Goal: Task Accomplishment & Management: Manage account settings

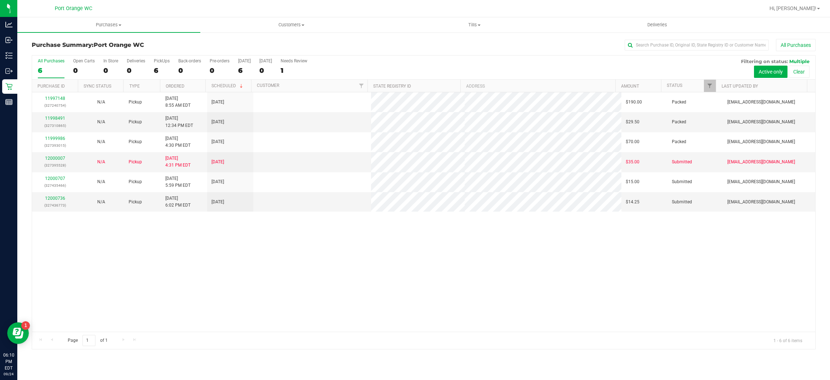
click at [332, 286] on div "11997148 (327240754) N/A Pickup [DATE] 8:55 AM EDT 9/24/2025 $190.00 Packed [EM…" at bounding box center [423, 211] width 783 height 239
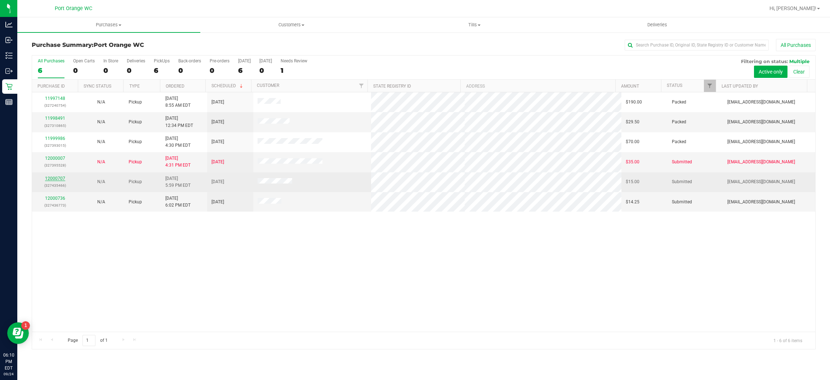
click at [57, 181] on link "12000707" at bounding box center [55, 178] width 20 height 5
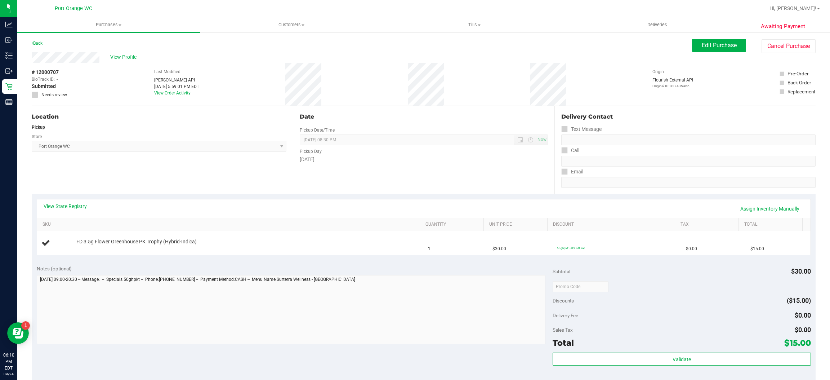
click at [182, 161] on div "Location Pickup Store Port Orange WC Select Store Bonita Springs WC Boynton Bea…" at bounding box center [162, 150] width 261 height 88
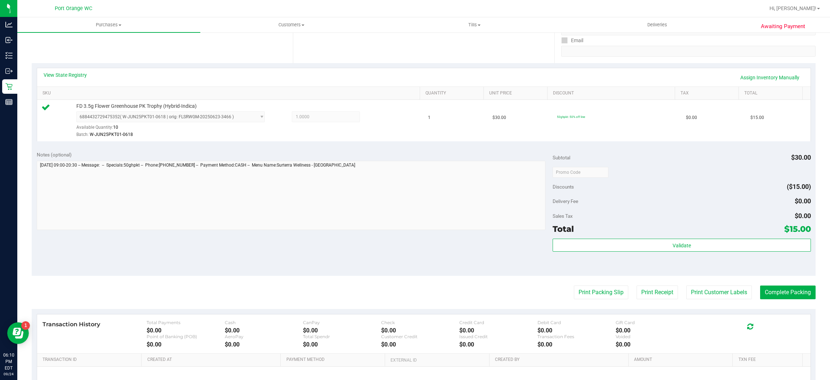
scroll to position [210, 0]
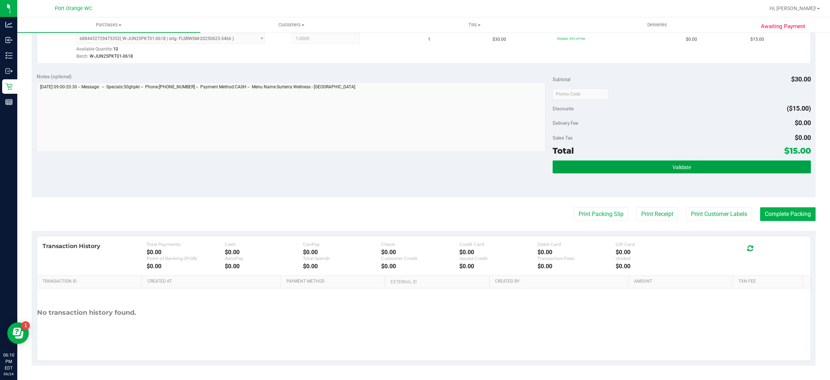
click at [738, 165] on button "Validate" at bounding box center [682, 166] width 258 height 13
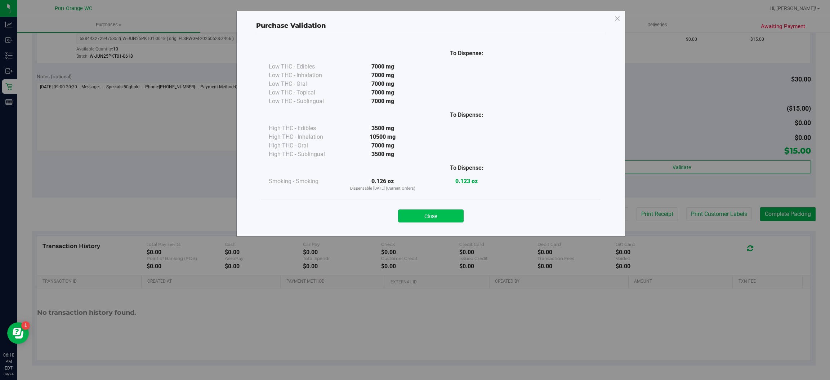
click at [443, 213] on button "Close" at bounding box center [431, 215] width 66 height 13
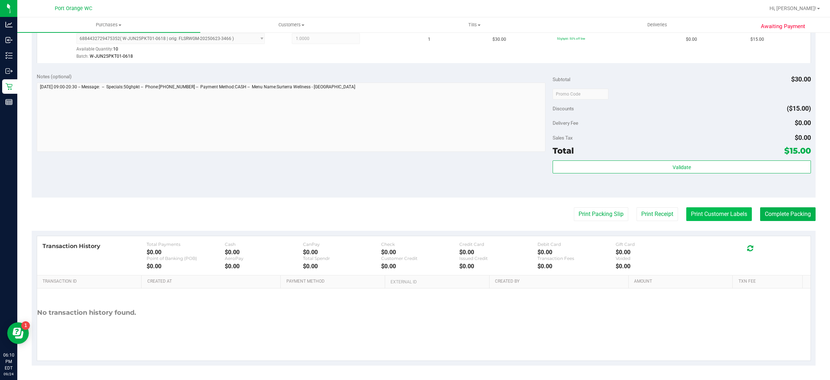
click at [717, 209] on button "Print Customer Labels" at bounding box center [719, 214] width 66 height 14
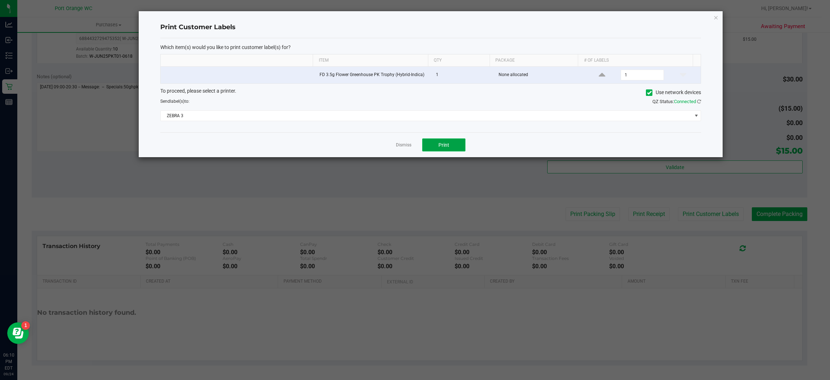
click at [444, 146] on span "Print" at bounding box center [444, 145] width 11 height 6
click at [401, 146] on link "Dismiss" at bounding box center [403, 145] width 15 height 6
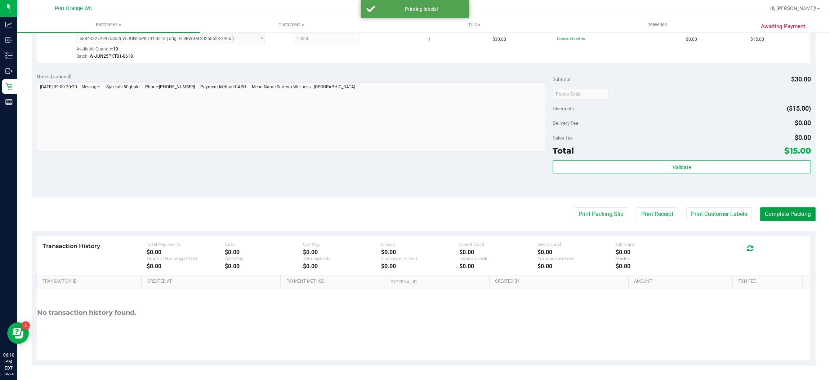
click at [789, 216] on button "Complete Packing" at bounding box center [787, 214] width 55 height 14
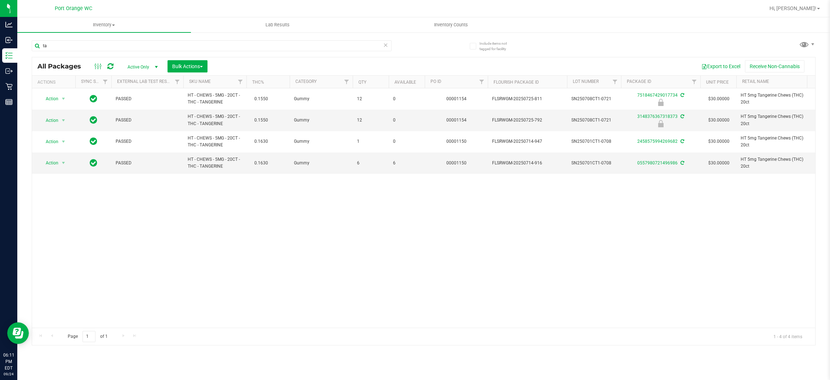
type input "t"
type input "4937869777635262"
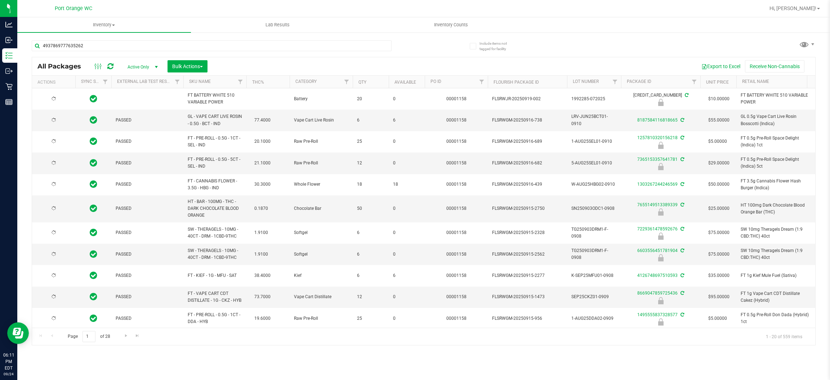
type input "[DATE]"
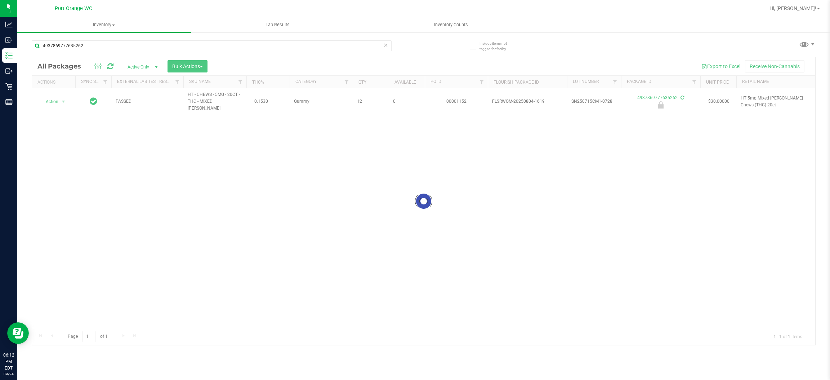
click at [52, 107] on div at bounding box center [423, 201] width 783 height 288
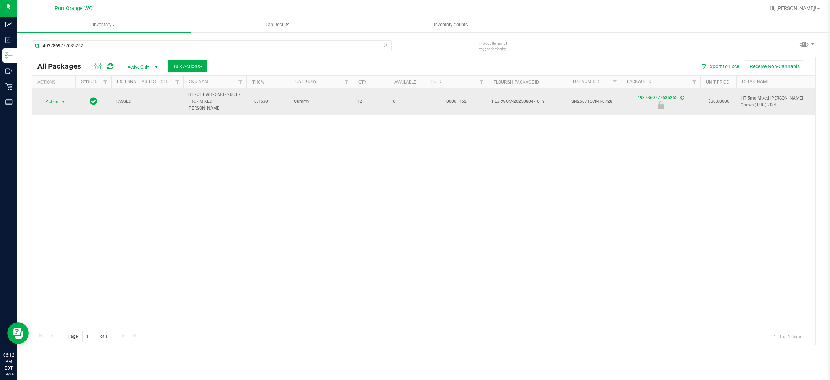
click at [63, 101] on span "select" at bounding box center [64, 102] width 6 height 6
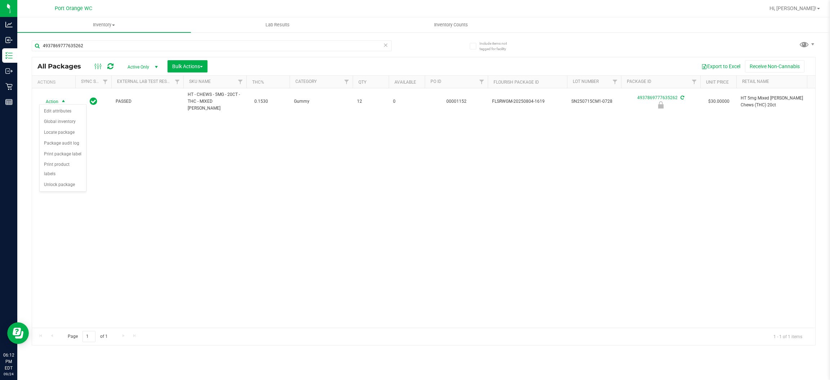
click at [68, 183] on div "Action Edit attributes Global inventory Locate package Package audit log Print …" at bounding box center [62, 148] width 47 height 88
click at [65, 179] on li "Unlock package" at bounding box center [63, 184] width 46 height 11
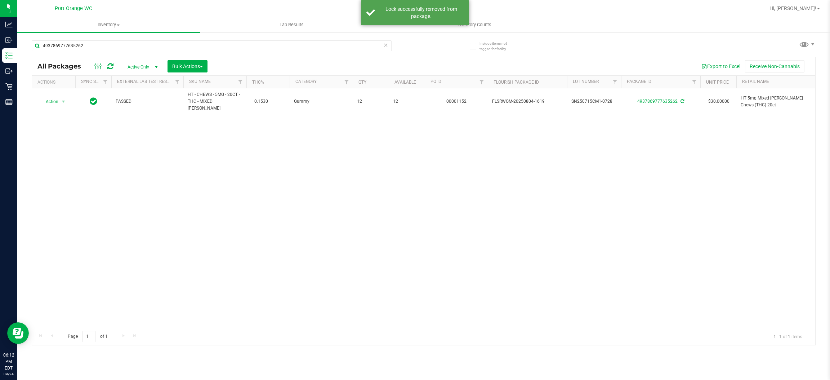
click at [308, 206] on div "Action Action Adjust qty Create package Edit attributes Global inventory Locate…" at bounding box center [423, 207] width 783 height 239
click at [313, 214] on div "Action Action Adjust qty Create package Edit attributes Global inventory Locate…" at bounding box center [423, 207] width 783 height 239
click at [419, 233] on div "Action Action Adjust qty Create package Edit attributes Global inventory Locate…" at bounding box center [423, 207] width 783 height 239
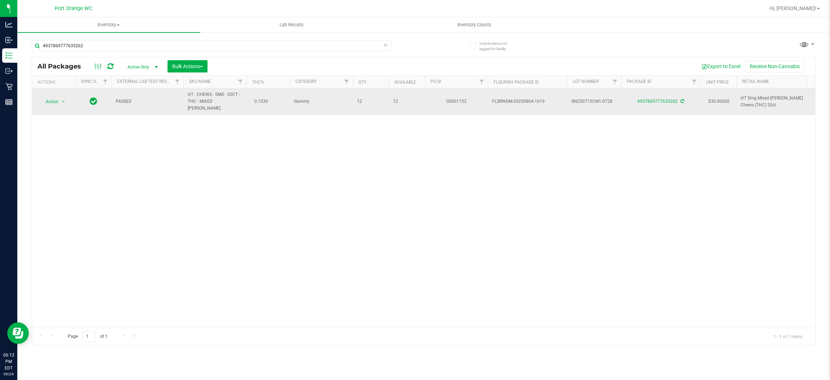
click at [208, 96] on span "HT - CHEWS - 5MG - 20CT - THC - MIXED [PERSON_NAME]" at bounding box center [215, 101] width 54 height 21
copy td "HT - CHEWS - 5MG - 20CT - THC - MIXED [PERSON_NAME]"
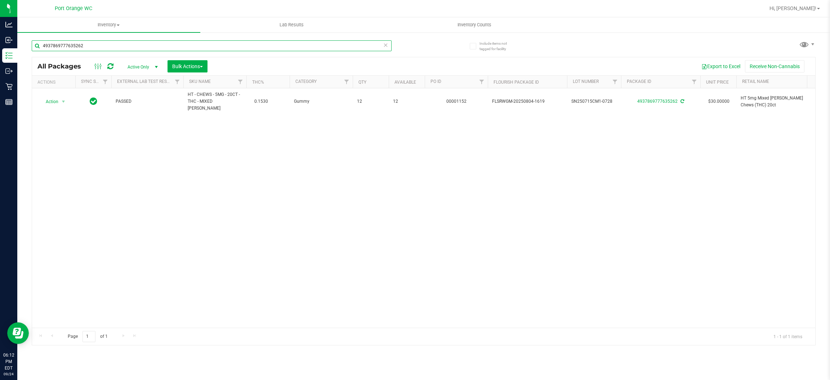
click at [138, 42] on input "4937869777635262" at bounding box center [212, 45] width 360 height 11
paste input "HT - CHEWS - 5MG - 20CT - THC - MIXED [PERSON_NAME]"
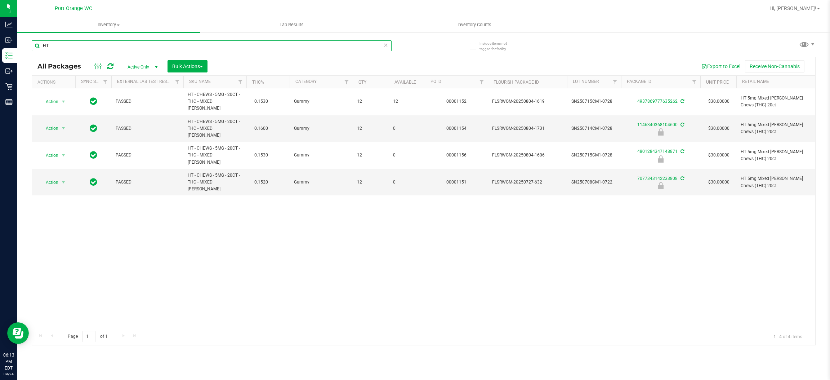
type input "H"
type input "c"
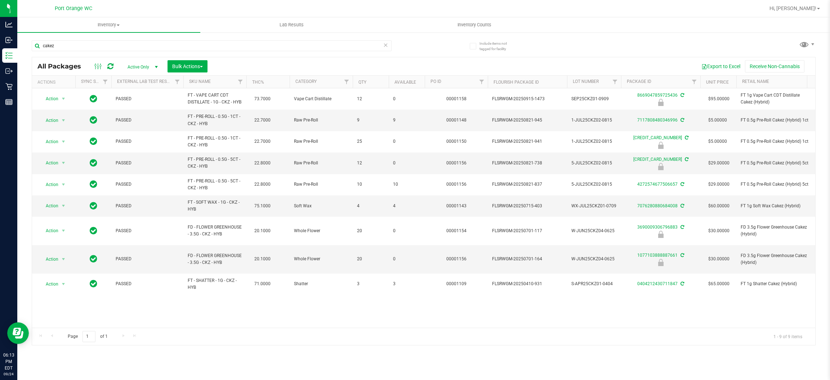
click at [276, 291] on div "Action Action Edit attributes Global inventory Locate package Package audit log…" at bounding box center [423, 207] width 783 height 239
click at [182, 46] on input "cakez" at bounding box center [212, 45] width 360 height 11
type input "c"
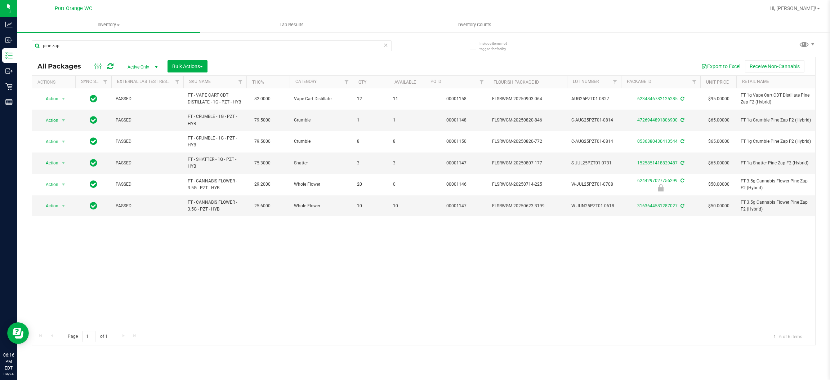
click at [212, 38] on div "pine zap" at bounding box center [228, 45] width 392 height 23
click at [210, 41] on input "pine zap" at bounding box center [212, 45] width 360 height 11
click at [209, 44] on input "pine zap" at bounding box center [212, 45] width 360 height 11
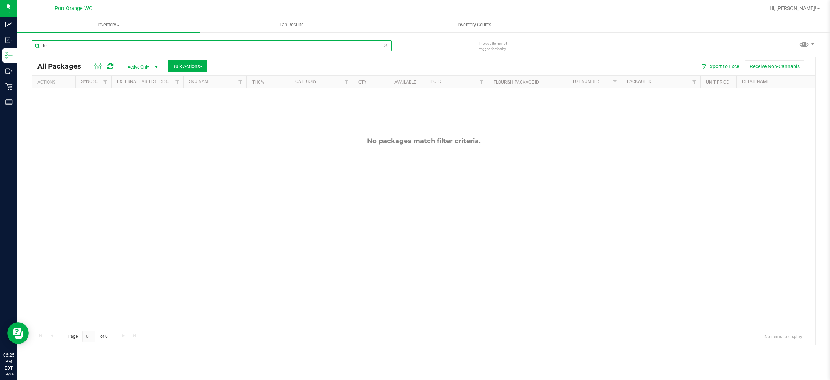
type input "t"
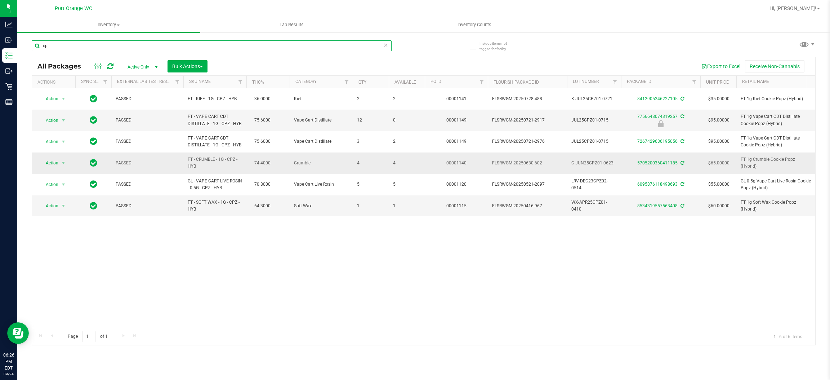
type input "c"
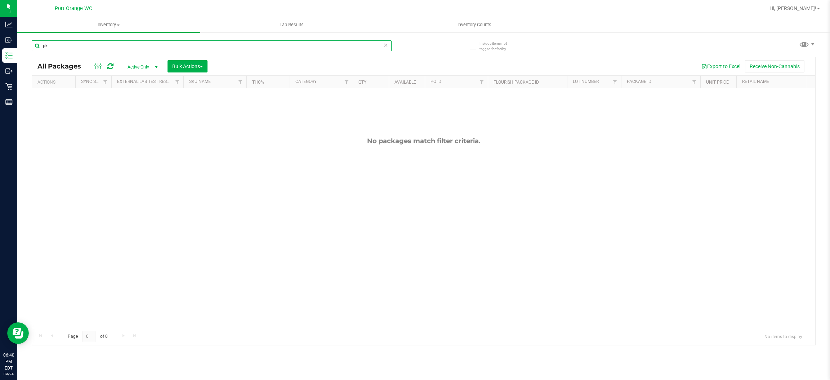
type input "p"
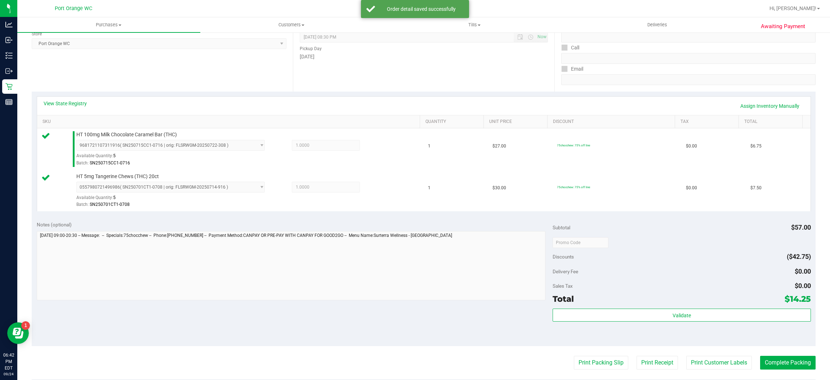
scroll to position [252, 0]
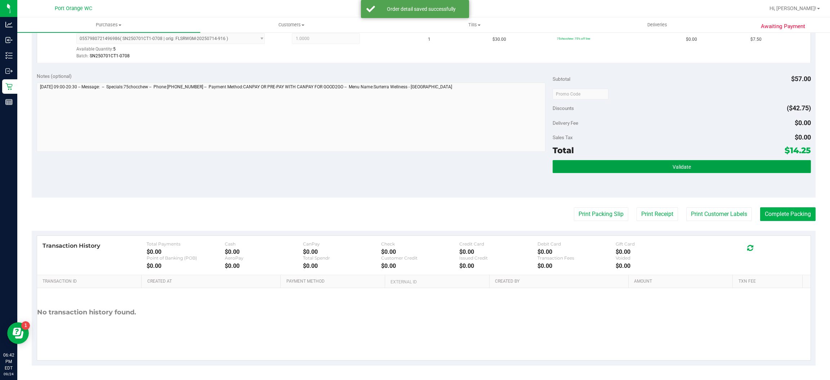
click at [720, 164] on button "Validate" at bounding box center [682, 166] width 258 height 13
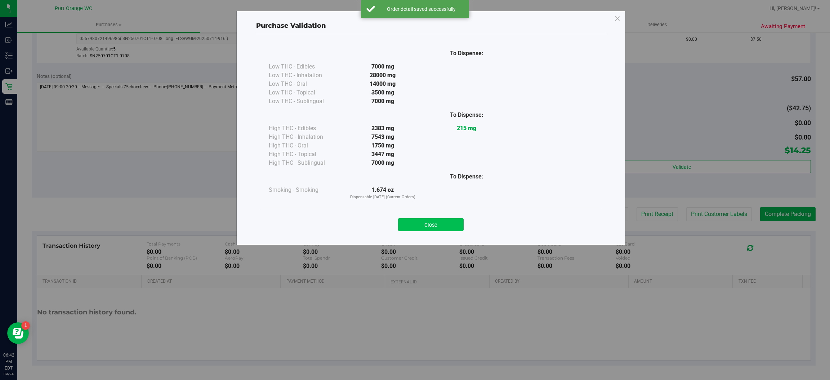
click at [450, 223] on button "Close" at bounding box center [431, 224] width 66 height 13
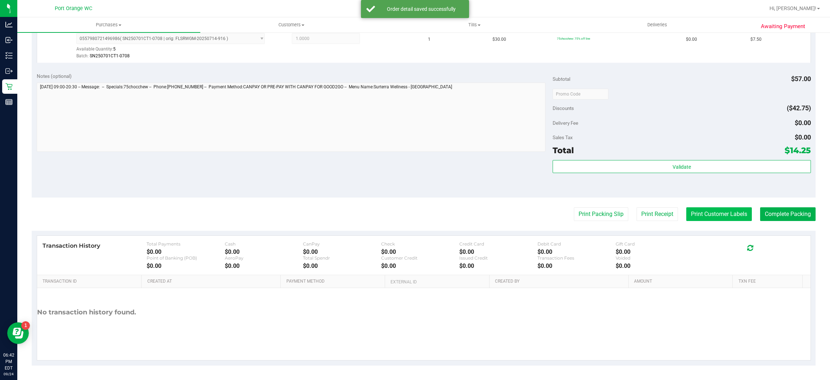
click at [712, 216] on button "Print Customer Labels" at bounding box center [719, 214] width 66 height 14
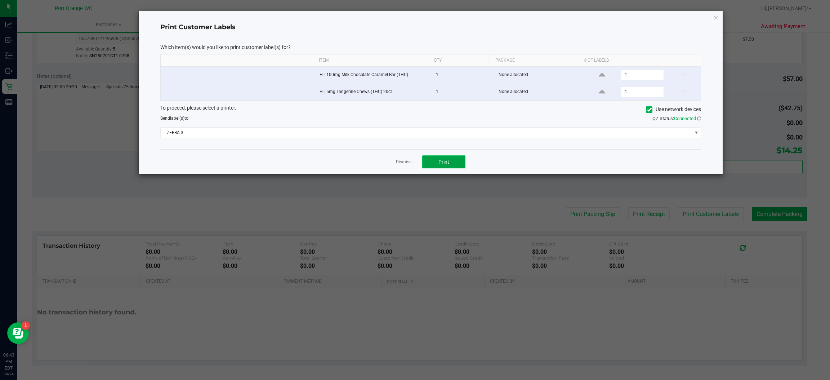
click at [443, 163] on span "Print" at bounding box center [444, 162] width 11 height 6
click at [399, 161] on link "Dismiss" at bounding box center [403, 162] width 15 height 6
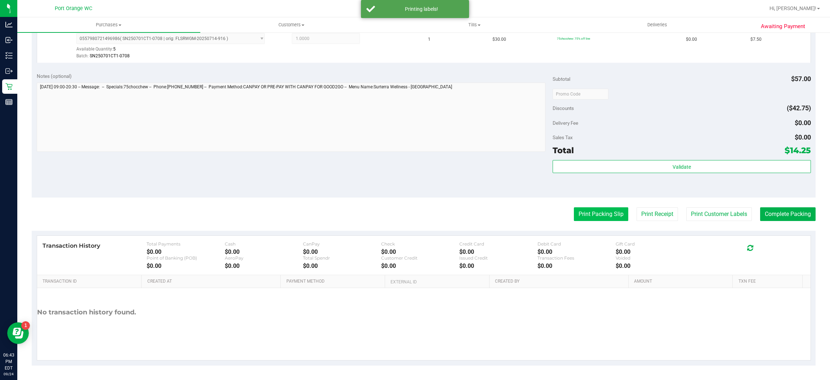
click at [583, 215] on button "Print Packing Slip" at bounding box center [601, 214] width 54 height 14
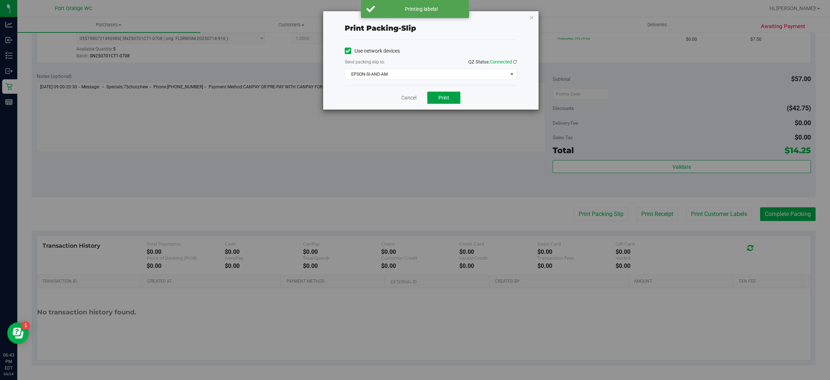
click at [444, 97] on span "Print" at bounding box center [444, 98] width 11 height 6
click at [405, 98] on link "Cancel" at bounding box center [408, 98] width 15 height 8
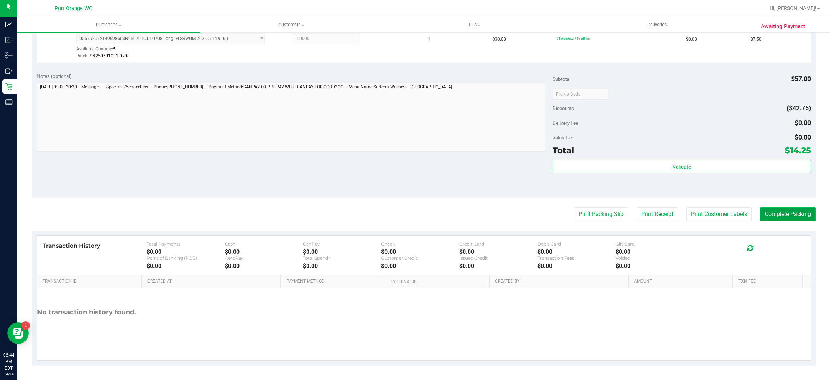
click at [786, 211] on button "Complete Packing" at bounding box center [787, 214] width 55 height 14
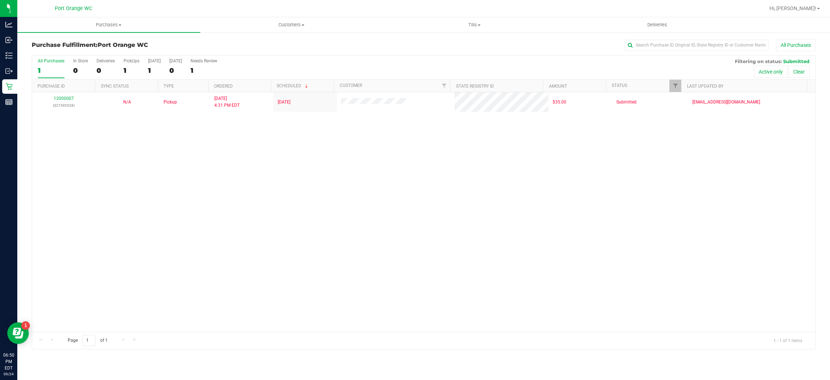
click at [423, 203] on div "12000007 (327395528) N/A Pickup 9/24/2025 4:31 PM EDT 9/24/2025 $35.00 Submitte…" at bounding box center [423, 211] width 783 height 239
click at [444, 190] on div "12000007 (327395528) N/A Pickup 9/24/2025 4:31 PM EDT 9/24/2025 $35.00 Submitte…" at bounding box center [423, 211] width 783 height 239
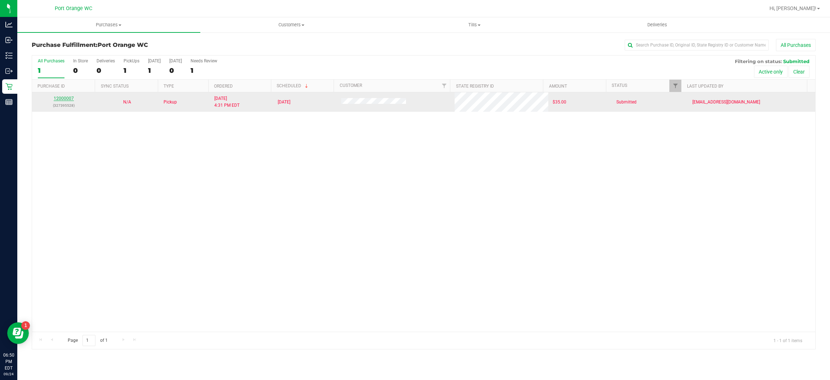
click at [61, 99] on link "12000007" at bounding box center [64, 98] width 20 height 5
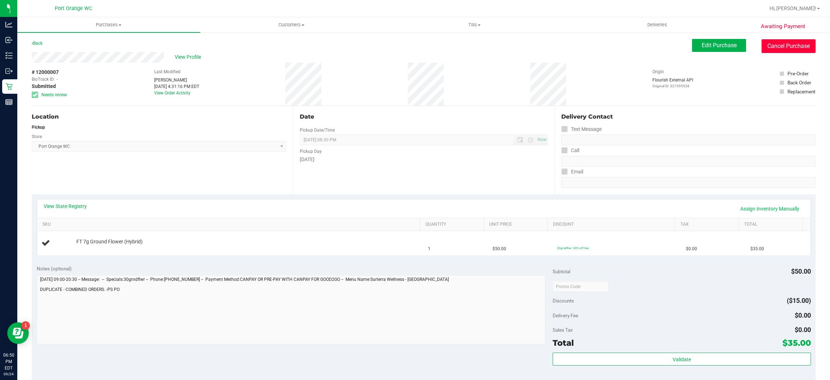
click at [765, 49] on button "Cancel Purchase" at bounding box center [789, 46] width 54 height 14
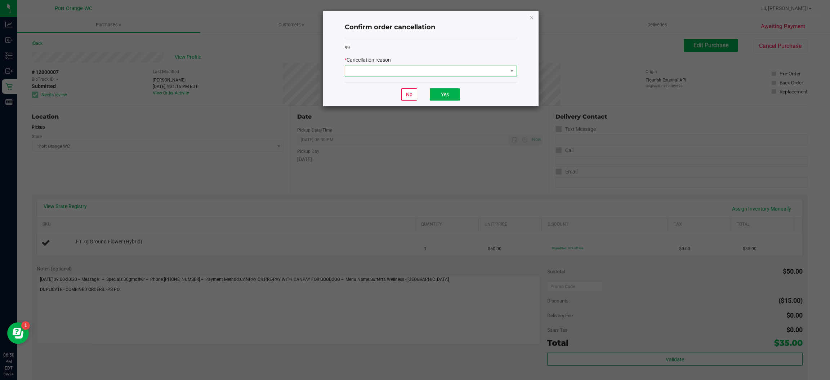
click at [382, 76] on span at bounding box center [431, 71] width 172 height 11
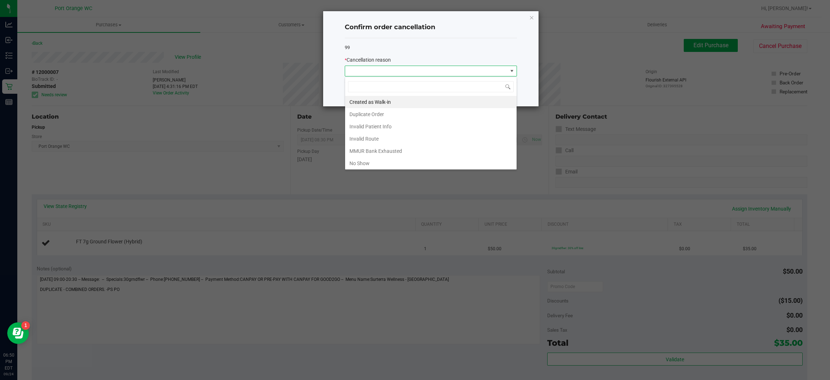
scroll to position [39, 0]
click at [363, 136] on li "Other" at bounding box center [431, 137] width 172 height 12
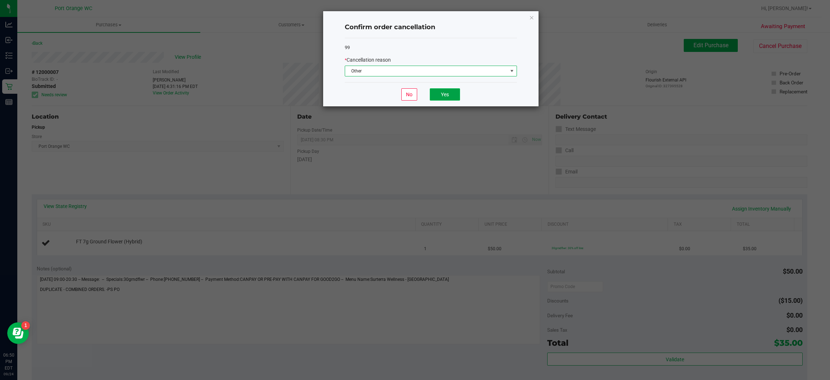
click at [458, 98] on button "Yes" at bounding box center [445, 94] width 30 height 12
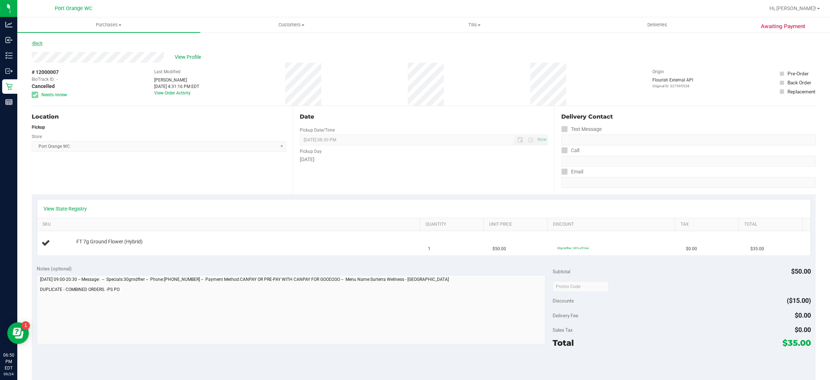
click at [36, 41] on link "Back" at bounding box center [37, 43] width 11 height 5
